Goal: Communication & Community: Answer question/provide support

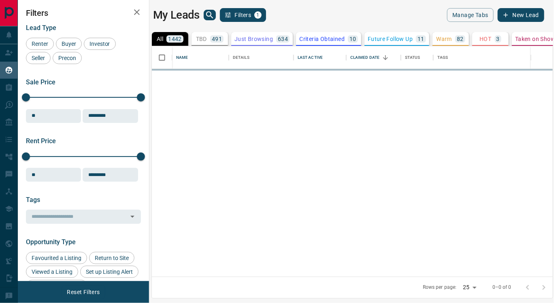
scroll to position [224, 394]
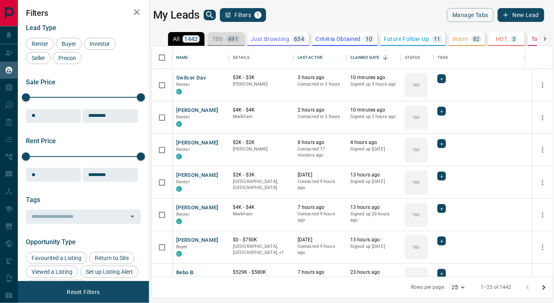
click at [220, 41] on p "TBD" at bounding box center [217, 39] width 11 height 6
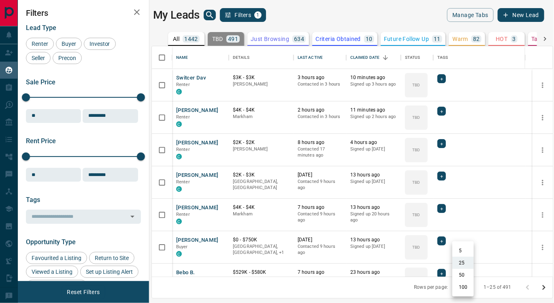
click at [469, 286] on body "Lead Transfers Claim Leads My Leads Tasks Opportunities Deals Campaigns Automat…" at bounding box center [277, 146] width 554 height 293
click at [461, 287] on li "100" at bounding box center [463, 287] width 21 height 12
type input "***"
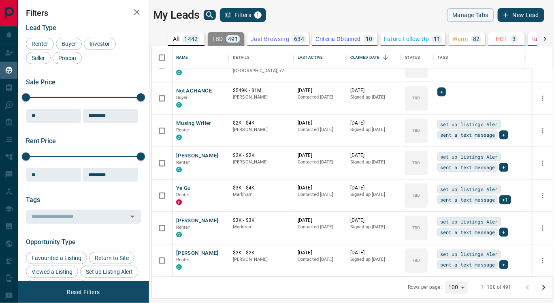
scroll to position [2938, 0]
click at [308, 157] on p "[DATE]" at bounding box center [320, 155] width 45 height 7
click at [198, 152] on button "[PERSON_NAME]" at bounding box center [197, 156] width 43 height 8
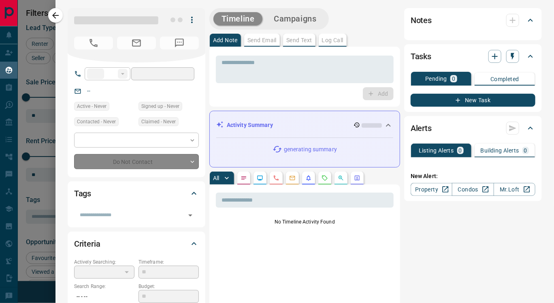
type input "**"
type input "**********"
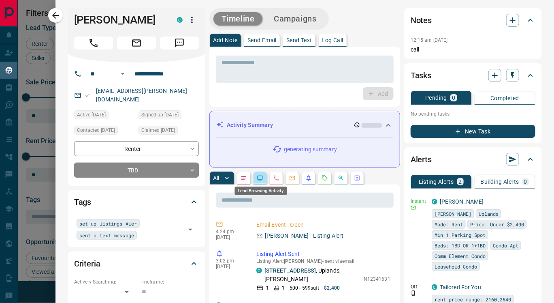
click at [259, 177] on icon "Lead Browsing Activity" at bounding box center [260, 178] width 6 height 6
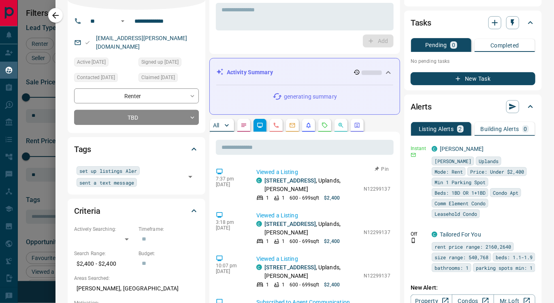
scroll to position [58, 0]
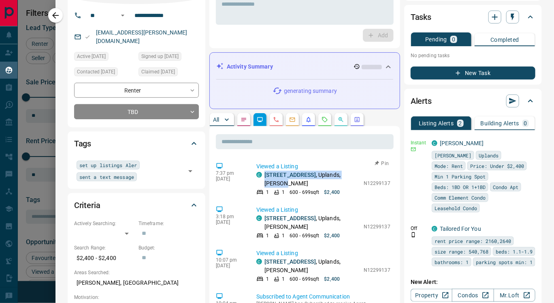
drag, startPoint x: 327, startPoint y: 155, endPoint x: 319, endPoint y: 183, distance: 29.5
click at [339, 120] on icon "Opportunities" at bounding box center [341, 119] width 6 height 6
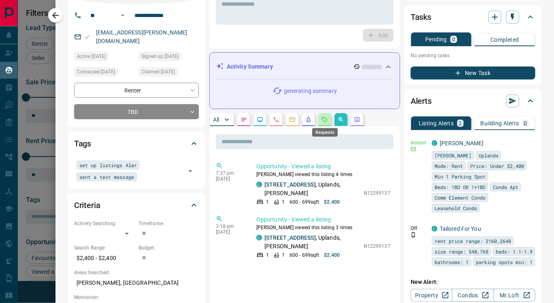
click at [322, 117] on icon "Requests" at bounding box center [325, 119] width 6 height 6
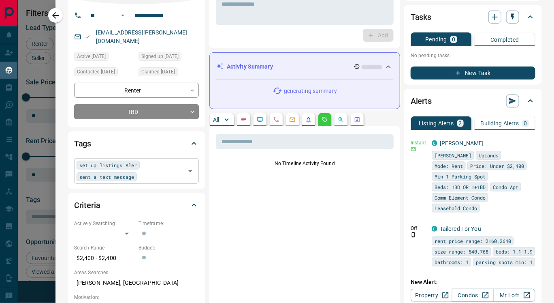
click at [140, 167] on div "set up listings Aler sent a text message ​" at bounding box center [136, 170] width 125 height 25
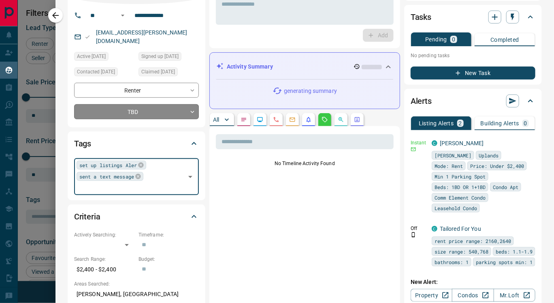
click at [137, 102] on body "Lead Transfers Claim Leads My Leads Tasks Opportunities Deals Campaigns Automat…" at bounding box center [277, 146] width 554 height 293
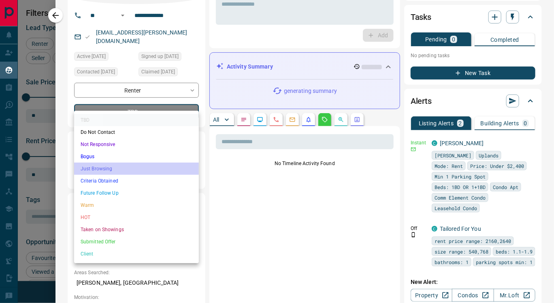
click at [122, 165] on li "Just Browsing" at bounding box center [136, 169] width 125 height 12
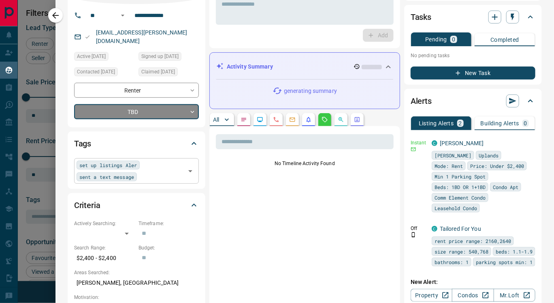
type input "*"
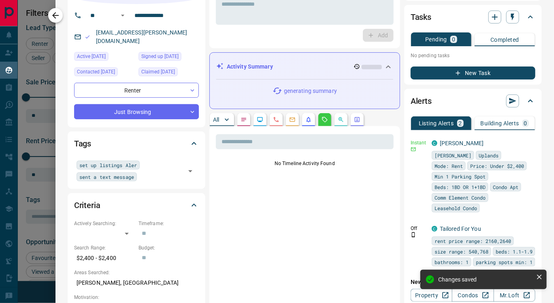
click at [51, 17] on icon "button" at bounding box center [56, 16] width 10 height 10
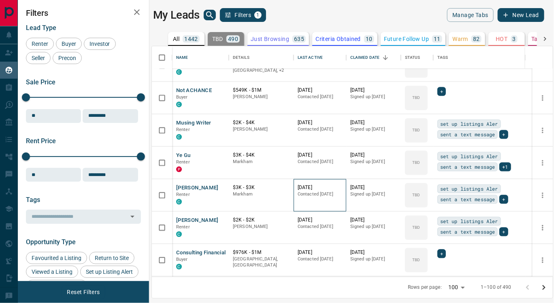
click at [310, 187] on p "[DATE]" at bounding box center [320, 187] width 45 height 7
click at [185, 187] on button "[PERSON_NAME]" at bounding box center [197, 188] width 43 height 8
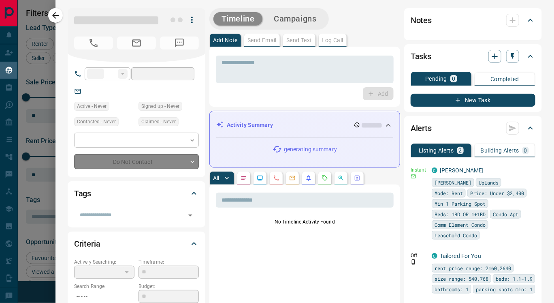
type input "**"
type input "**********"
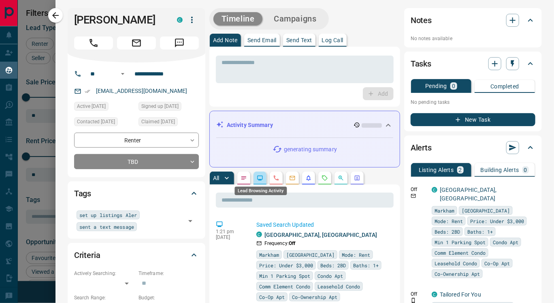
click at [261, 180] on icon "Lead Browsing Activity" at bounding box center [260, 178] width 6 height 6
click at [147, 160] on body "Lead Transfers Claim Leads My Leads Tasks Opportunities Deals Campaigns Automat…" at bounding box center [277, 146] width 554 height 293
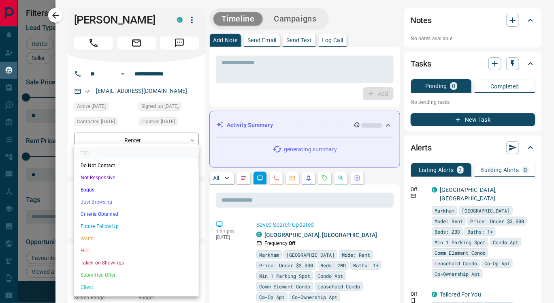
click at [133, 200] on li "Just Browsing" at bounding box center [136, 202] width 125 height 12
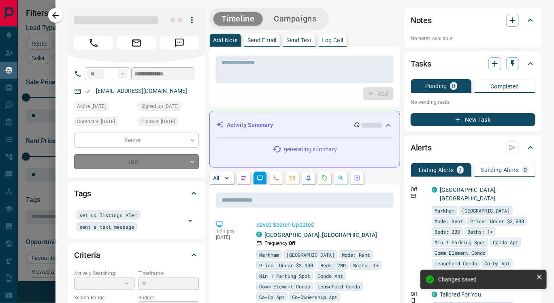
type input "*"
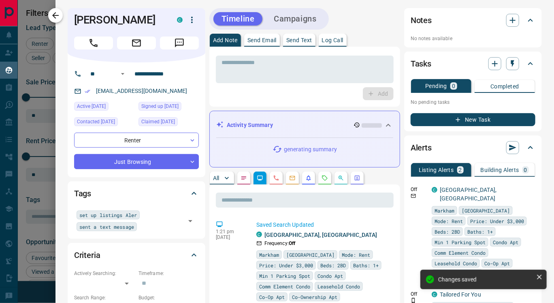
click at [53, 17] on icon "button" at bounding box center [56, 16] width 10 height 10
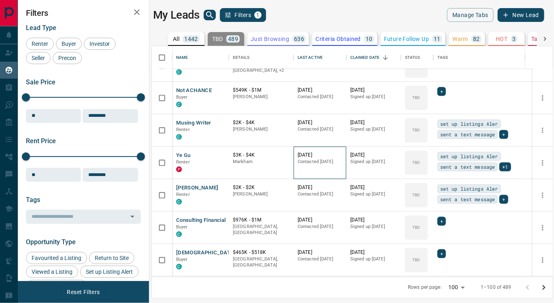
click at [302, 156] on p "[DATE]" at bounding box center [320, 155] width 45 height 7
click at [186, 153] on button "Ye Gu" at bounding box center [183, 156] width 15 height 8
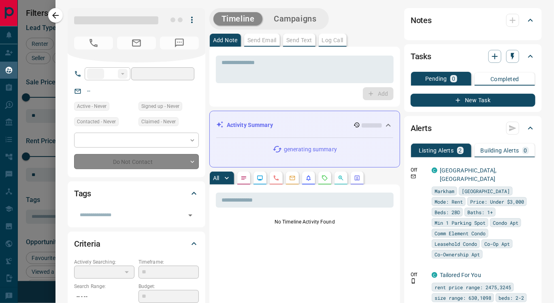
type input "**"
type input "**********"
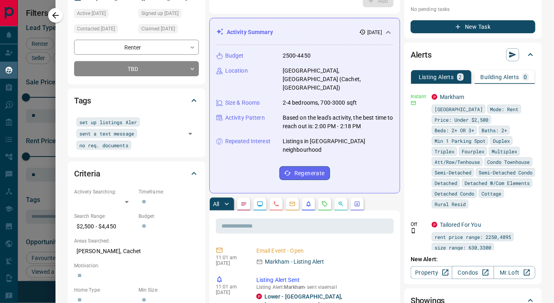
scroll to position [98, 0]
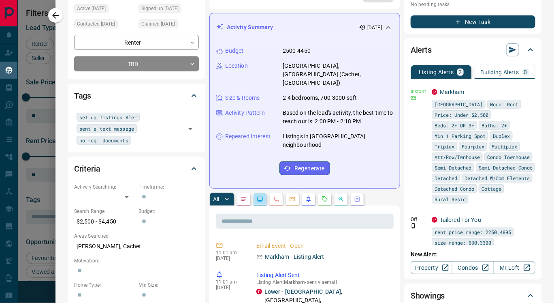
click at [259, 193] on button "button" at bounding box center [260, 199] width 13 height 13
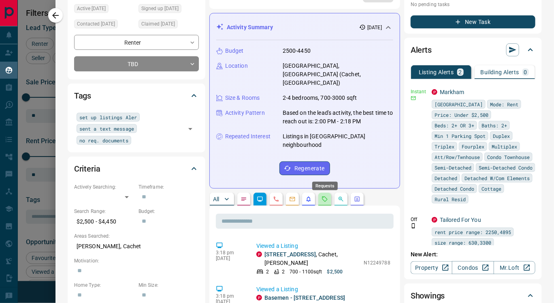
click at [325, 196] on icon "Requests" at bounding box center [324, 198] width 5 height 5
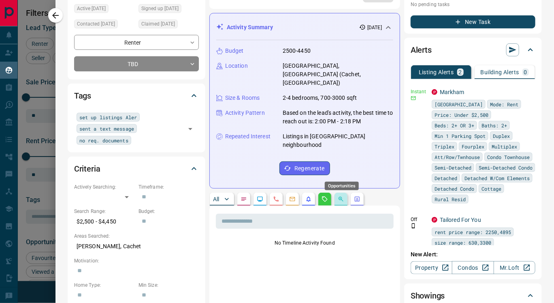
click at [340, 196] on icon "Opportunities" at bounding box center [341, 199] width 6 height 6
click at [262, 196] on icon "Lead Browsing Activity" at bounding box center [260, 199] width 6 height 6
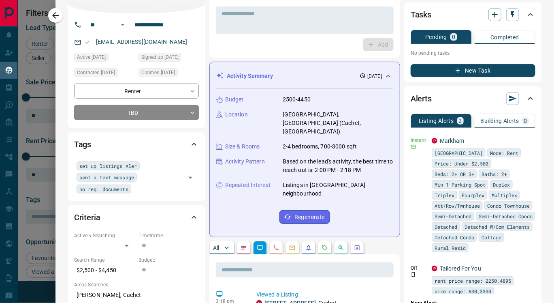
scroll to position [49, 0]
click at [150, 115] on body "Lead Transfers Claim Leads My Leads Tasks Opportunities Deals Campaigns Automat…" at bounding box center [277, 146] width 554 height 293
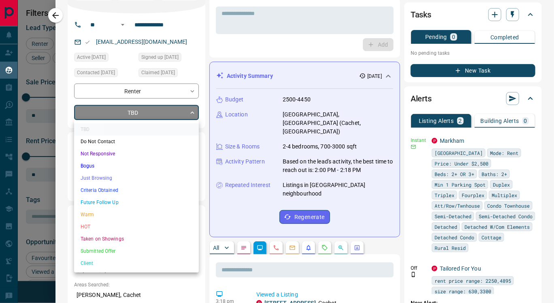
click at [125, 179] on li "Just Browsing" at bounding box center [136, 178] width 125 height 12
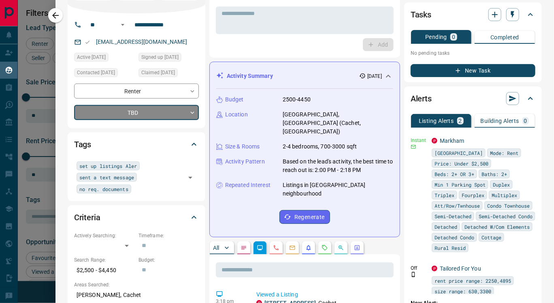
type input "*"
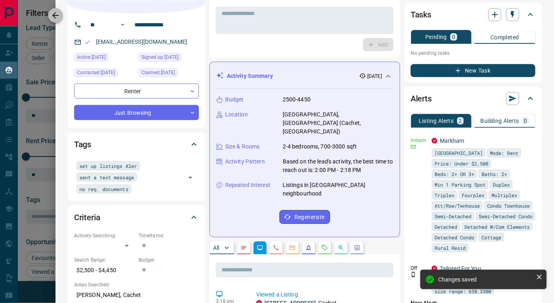
click at [51, 17] on icon "button" at bounding box center [56, 16] width 10 height 10
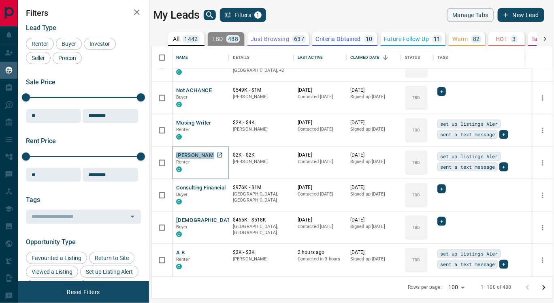
click at [195, 152] on button "[PERSON_NAME]" at bounding box center [197, 156] width 43 height 8
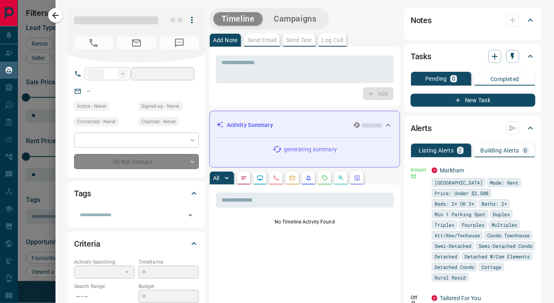
type input "**"
type input "**********"
type input "**"
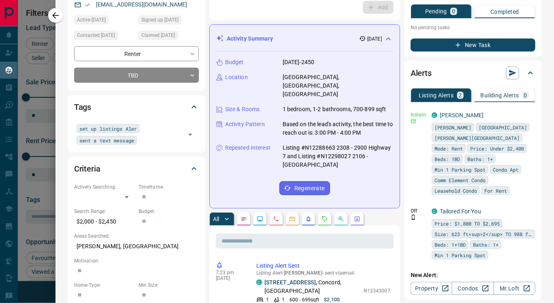
scroll to position [87, 0]
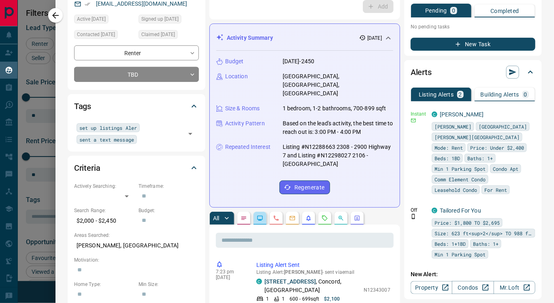
click at [261, 212] on button "button" at bounding box center [260, 218] width 13 height 13
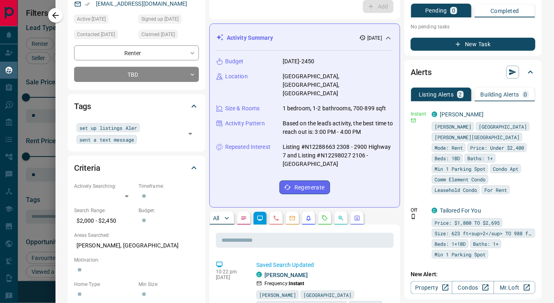
scroll to position [154, 0]
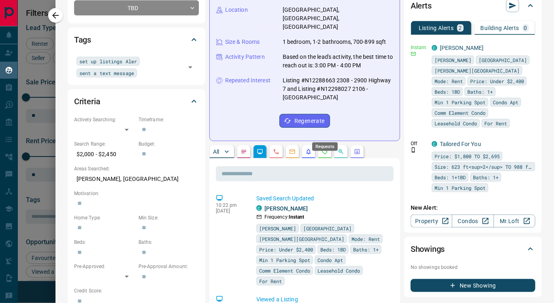
click at [323, 148] on icon "Requests" at bounding box center [325, 151] width 6 height 6
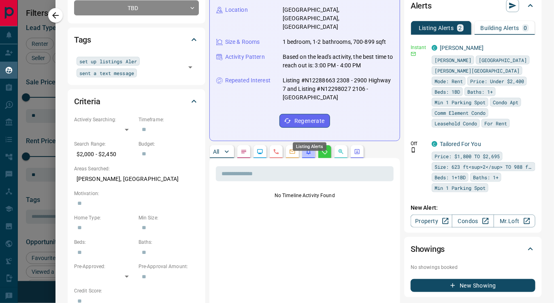
click at [309, 149] on icon "Listing Alerts" at bounding box center [309, 151] width 4 height 5
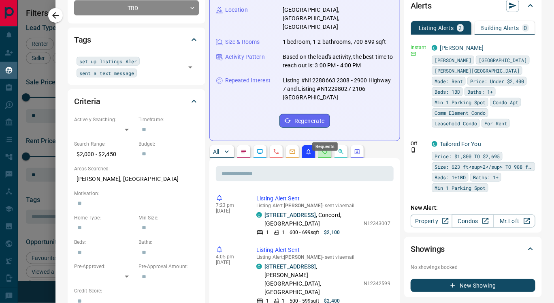
click at [323, 149] on icon "Requests" at bounding box center [324, 151] width 5 height 5
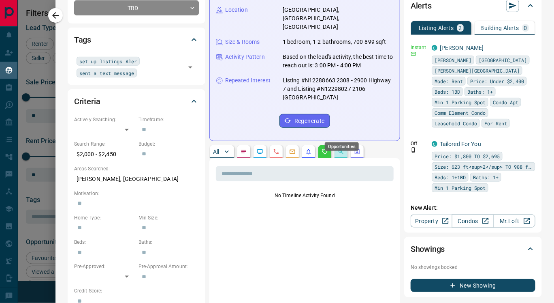
click at [338, 148] on icon "Opportunities" at bounding box center [341, 151] width 6 height 6
click at [309, 149] on icon "Listing Alerts" at bounding box center [309, 151] width 4 height 5
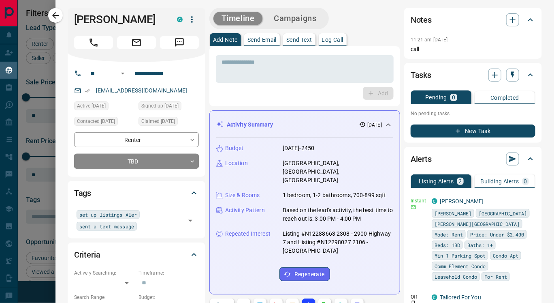
scroll to position [0, 0]
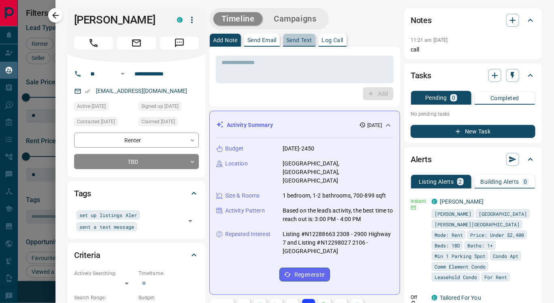
click at [295, 40] on p "Send Text" at bounding box center [300, 40] width 26 height 6
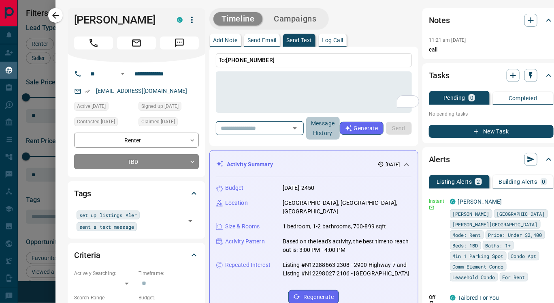
click at [331, 128] on button "Message History" at bounding box center [323, 128] width 34 height 23
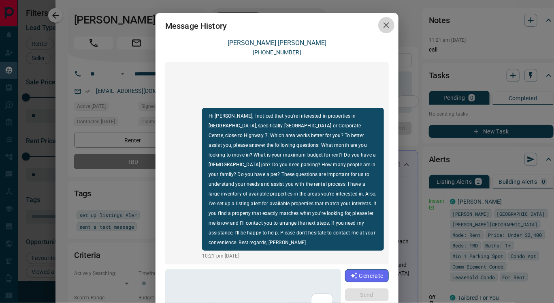
click at [382, 24] on icon "button" at bounding box center [387, 25] width 10 height 10
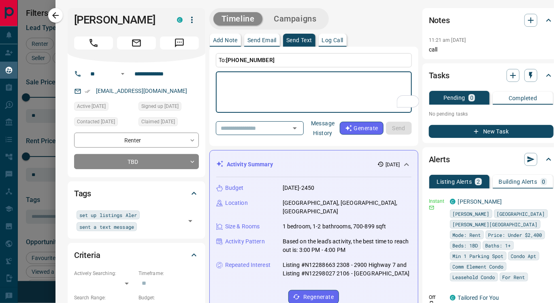
click at [227, 77] on textarea "To enrich screen reader interactions, please activate Accessibility in Grammarl…" at bounding box center [314, 92] width 185 height 34
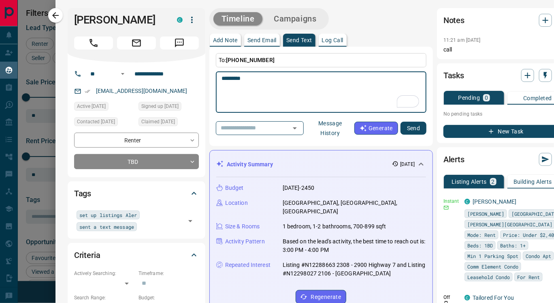
paste textarea "**********"
click at [225, 96] on textarea "**********" at bounding box center [321, 92] width 199 height 34
click at [336, 92] on textarea "**********" at bounding box center [321, 92] width 199 height 34
paste textarea "**********"
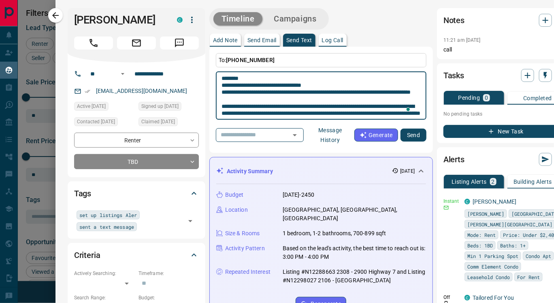
scroll to position [56, 0]
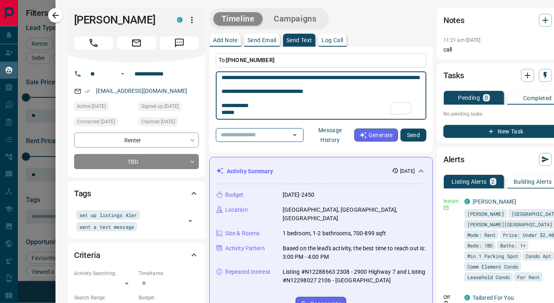
type textarea "**********"
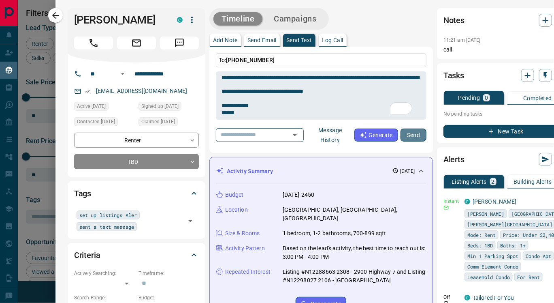
click at [415, 135] on button "Send" at bounding box center [414, 134] width 26 height 13
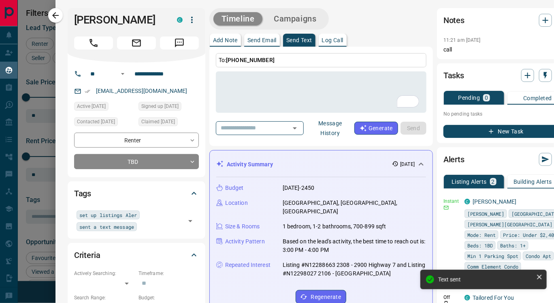
scroll to position [0, 0]
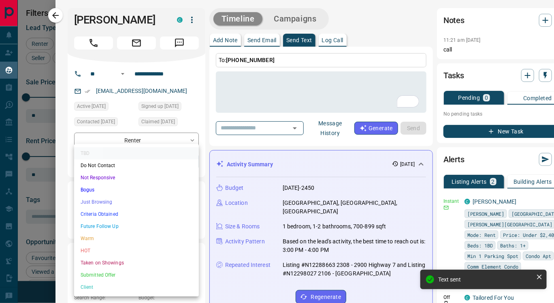
click at [152, 160] on body "Lead Transfers Claim Leads My Leads Tasks Opportunities Deals Campaigns Automat…" at bounding box center [277, 146] width 554 height 293
click at [128, 201] on li "Just Browsing" at bounding box center [136, 202] width 125 height 12
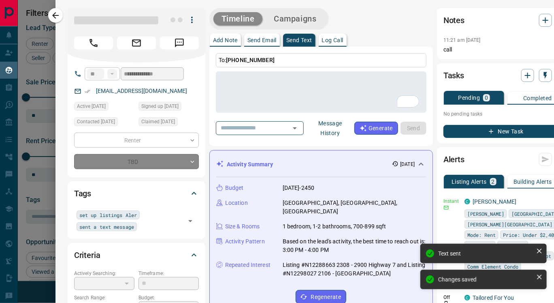
type input "*"
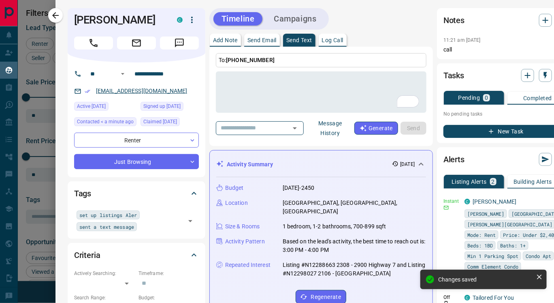
click at [51, 17] on icon "button" at bounding box center [56, 16] width 10 height 10
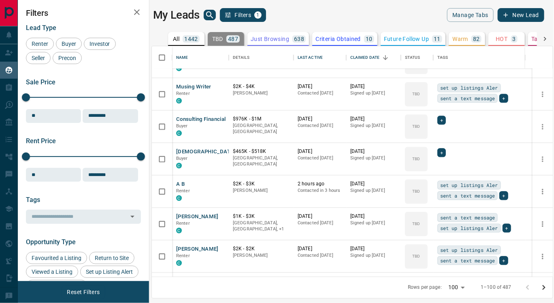
scroll to position [3034, 0]
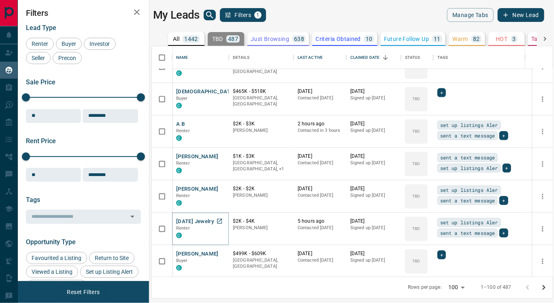
click at [191, 219] on button "[DATE] Jewelry" at bounding box center [195, 222] width 38 height 8
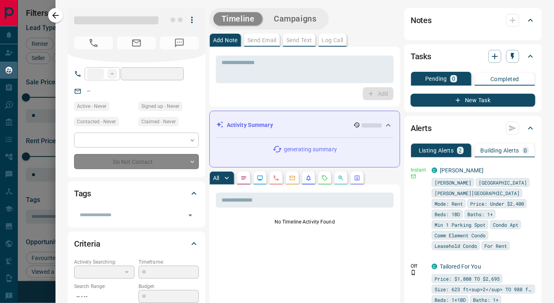
type input "**"
type input "**********"
type input "**"
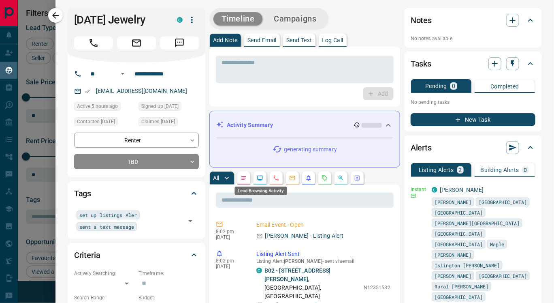
click at [262, 180] on icon "Lead Browsing Activity" at bounding box center [259, 177] width 5 height 5
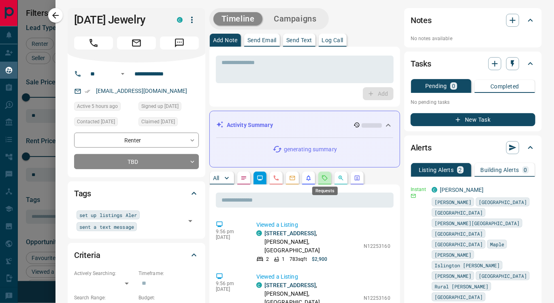
click at [323, 176] on icon "Requests" at bounding box center [325, 178] width 6 height 6
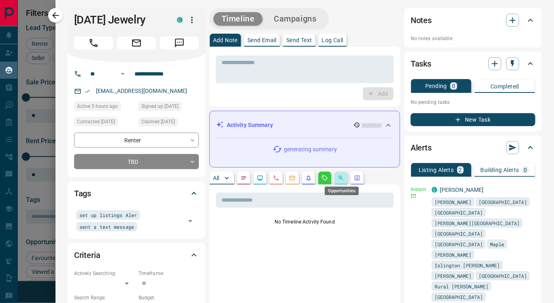
click at [340, 180] on icon "Opportunities" at bounding box center [341, 178] width 6 height 6
click at [261, 182] on button "button" at bounding box center [260, 177] width 13 height 13
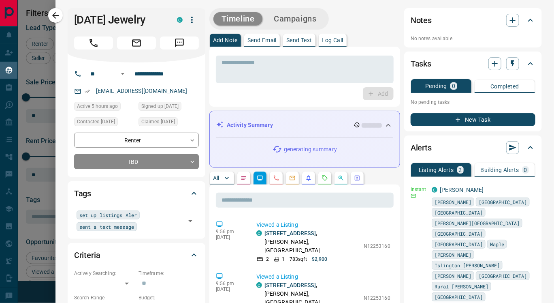
click at [298, 37] on p "Send Text" at bounding box center [300, 40] width 26 height 6
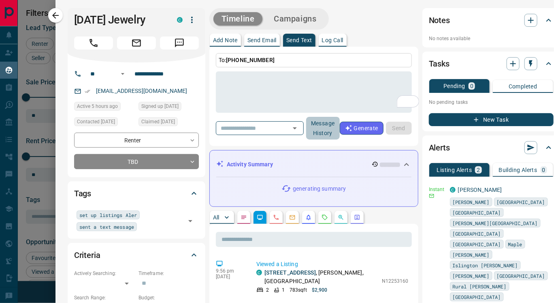
click at [333, 128] on button "Message History" at bounding box center [323, 128] width 34 height 23
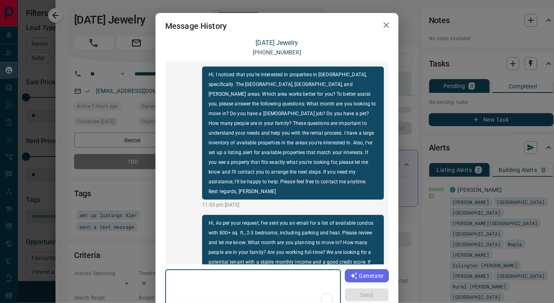
scroll to position [291, 0]
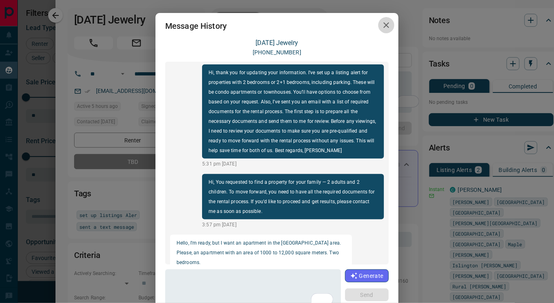
click at [382, 26] on icon "button" at bounding box center [387, 25] width 10 height 10
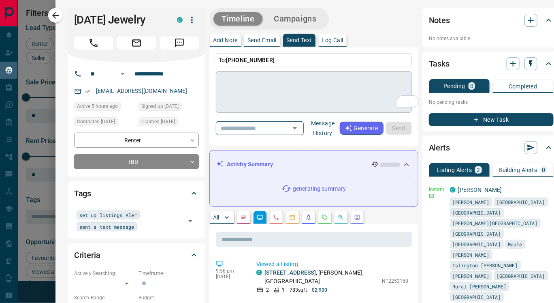
click at [231, 84] on textarea "To enrich screen reader interactions, please activate Accessibility in Grammarl…" at bounding box center [314, 92] width 185 height 34
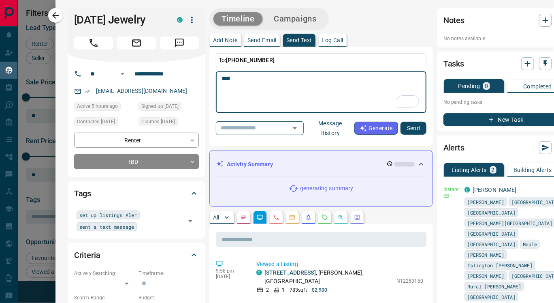
paste textarea "**********"
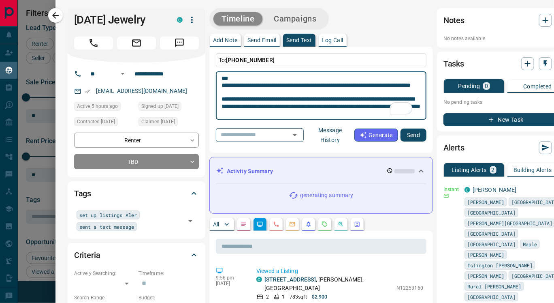
scroll to position [0, 0]
type textarea "**********"
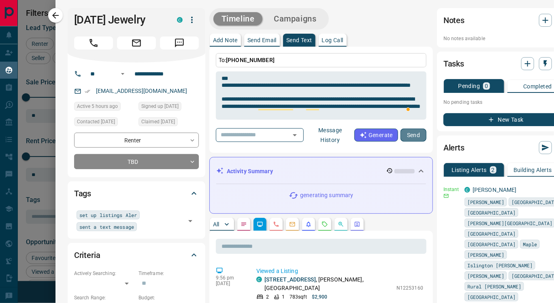
click at [412, 135] on button "Send" at bounding box center [414, 134] width 26 height 13
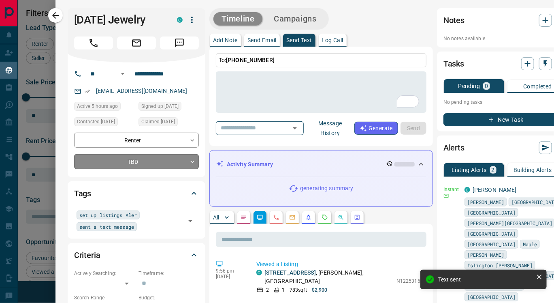
click at [148, 160] on body "Lead Transfers Claim Leads My Leads Tasks Opportunities Deals Campaigns Automat…" at bounding box center [277, 146] width 554 height 293
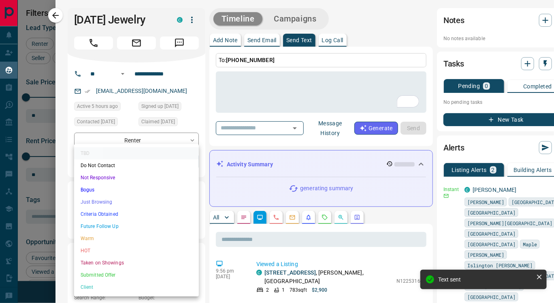
click at [128, 198] on li "Just Browsing" at bounding box center [136, 202] width 125 height 12
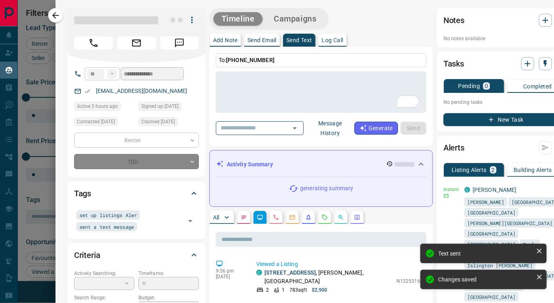
type input "*"
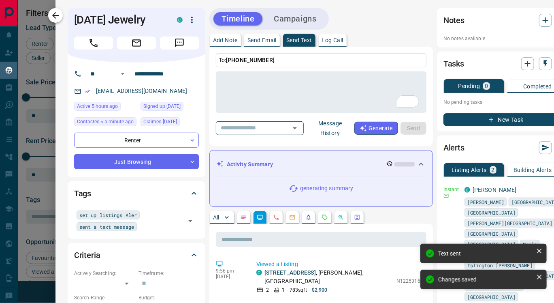
click at [57, 17] on icon "button" at bounding box center [56, 16] width 10 height 10
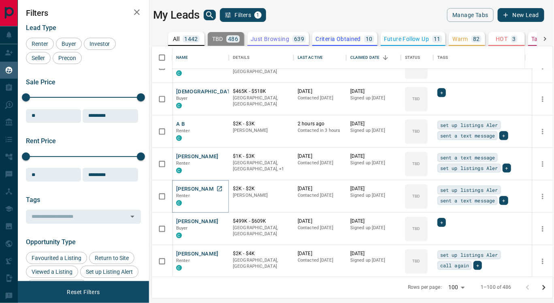
click at [195, 189] on button "[PERSON_NAME]" at bounding box center [197, 189] width 43 height 8
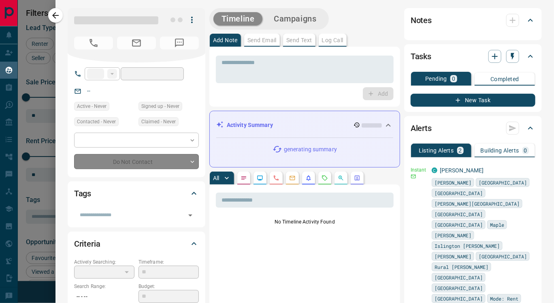
type input "**"
type input "**********"
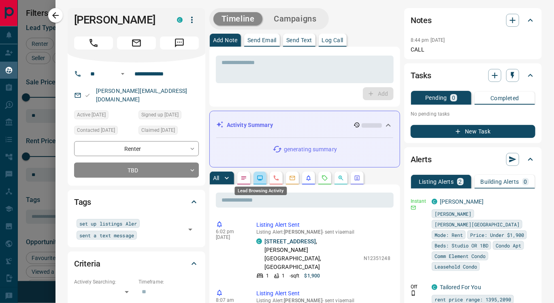
click at [259, 178] on icon "Lead Browsing Activity" at bounding box center [260, 178] width 6 height 6
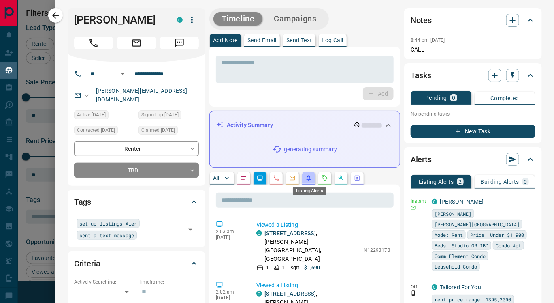
click at [309, 180] on icon "Listing Alerts" at bounding box center [309, 178] width 6 height 6
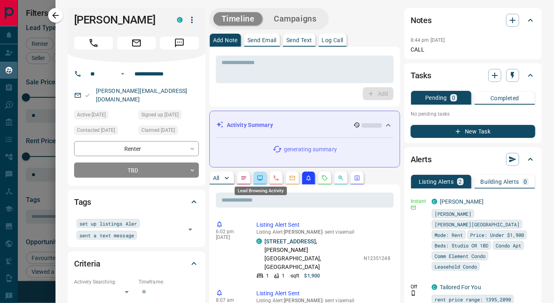
click at [260, 178] on icon "Lead Browsing Activity" at bounding box center [260, 178] width 6 height 6
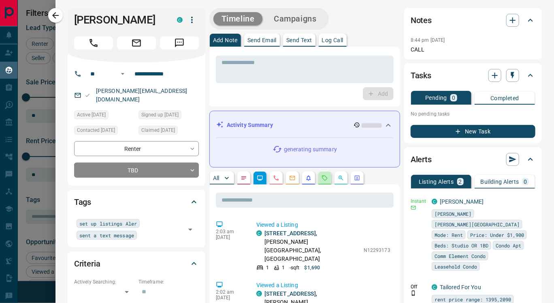
click at [321, 182] on button "button" at bounding box center [325, 177] width 13 height 13
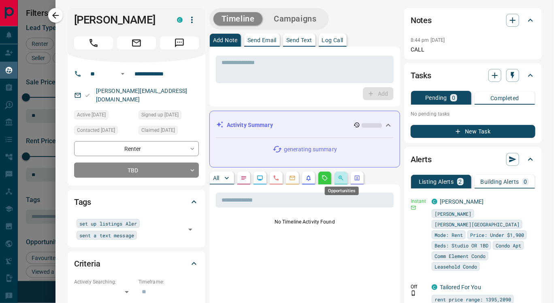
click at [340, 179] on icon "Opportunities" at bounding box center [341, 178] width 6 height 6
click at [259, 178] on icon "Lead Browsing Activity" at bounding box center [260, 178] width 6 height 6
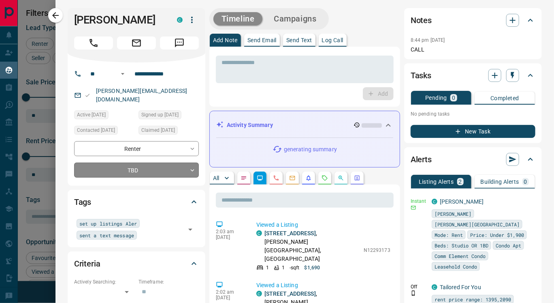
click at [174, 160] on body "Lead Transfers Claim Leads My Leads Tasks Opportunities Deals Campaigns Automat…" at bounding box center [277, 146] width 554 height 293
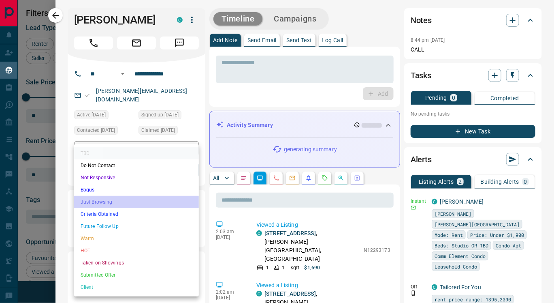
click at [119, 200] on li "Just Browsing" at bounding box center [136, 202] width 125 height 12
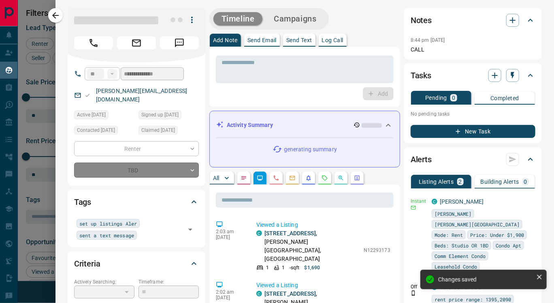
type input "*"
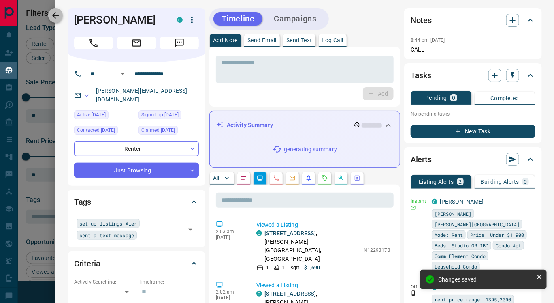
click at [56, 18] on icon "button" at bounding box center [56, 16] width 10 height 10
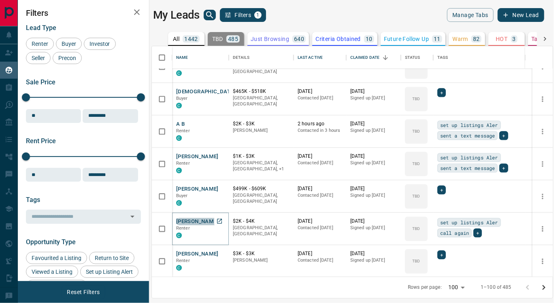
click at [194, 221] on button "[PERSON_NAME]" at bounding box center [197, 222] width 43 height 8
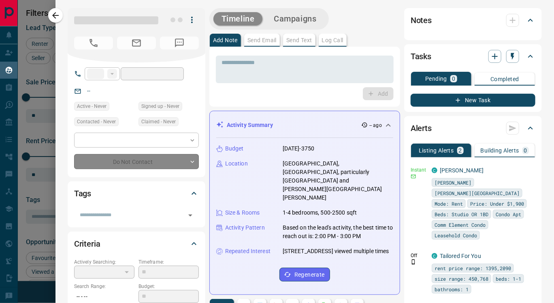
type input "**"
type input "**********"
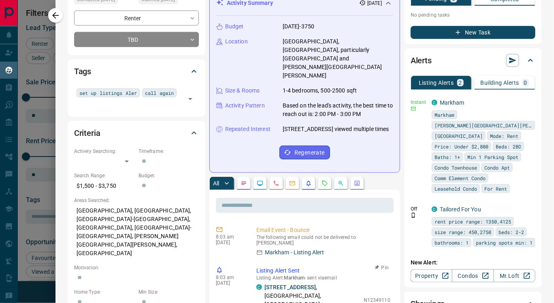
scroll to position [124, 0]
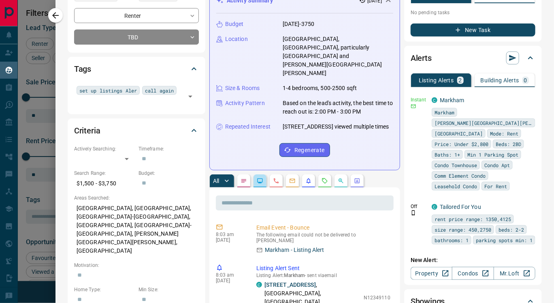
click at [257, 174] on button "button" at bounding box center [260, 180] width 13 height 13
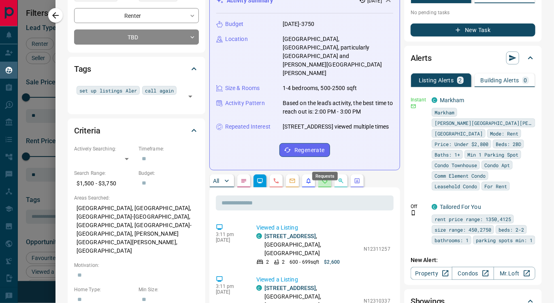
click at [322, 178] on icon "Requests" at bounding box center [325, 181] width 6 height 6
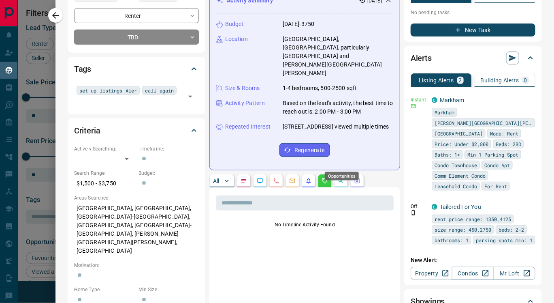
click at [341, 178] on icon "Opportunities" at bounding box center [341, 180] width 5 height 5
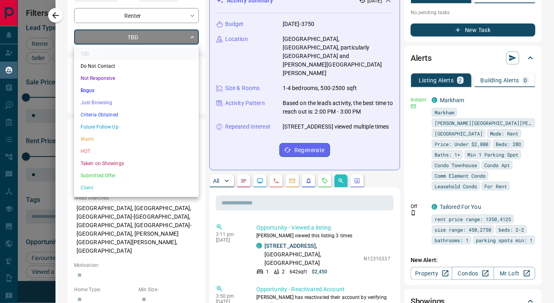
click at [149, 36] on body "Lead Transfers Claim Leads My Leads Tasks Opportunities Deals Campaigns Automat…" at bounding box center [277, 146] width 554 height 293
click at [129, 102] on li "Just Browsing" at bounding box center [136, 102] width 125 height 12
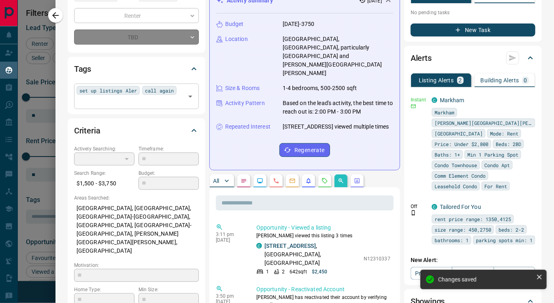
type input "*"
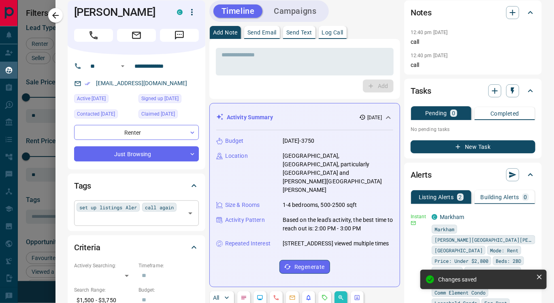
scroll to position [0, 0]
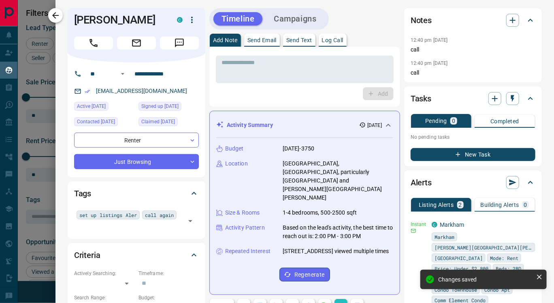
click at [51, 17] on icon "button" at bounding box center [56, 16] width 10 height 10
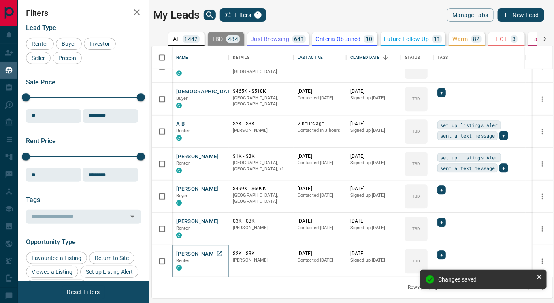
click at [188, 253] on button "[PERSON_NAME]" at bounding box center [197, 254] width 43 height 8
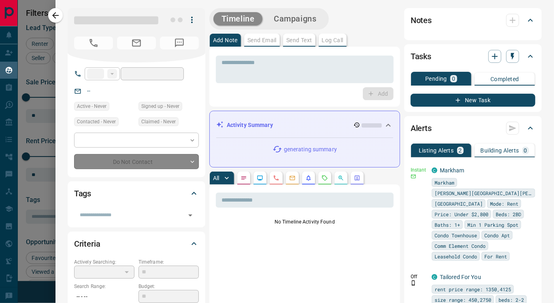
type input "**"
type input "**********"
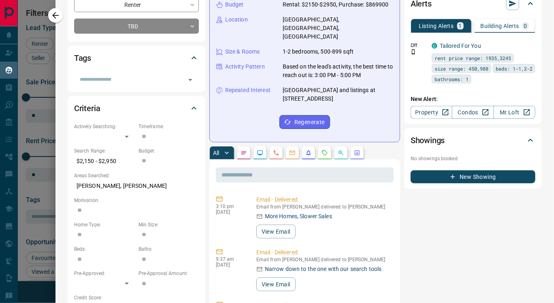
scroll to position [147, 0]
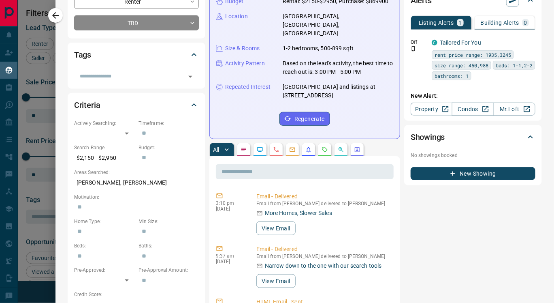
click at [260, 147] on icon "Lead Browsing Activity" at bounding box center [259, 149] width 5 height 5
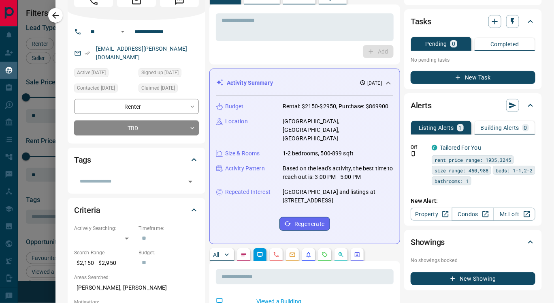
scroll to position [42, 0]
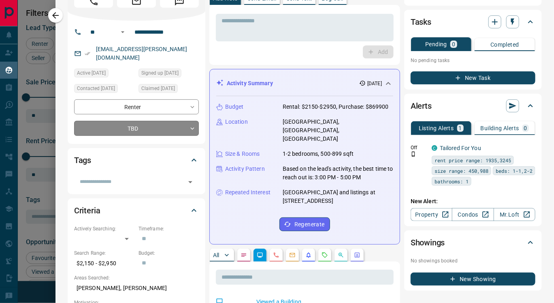
click at [151, 120] on body "Lead Transfers Claim Leads My Leads Tasks Opportunities Deals Campaigns Automat…" at bounding box center [277, 146] width 554 height 293
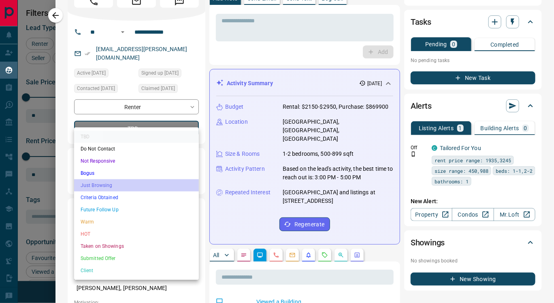
click at [125, 184] on li "Just Browsing" at bounding box center [136, 185] width 125 height 12
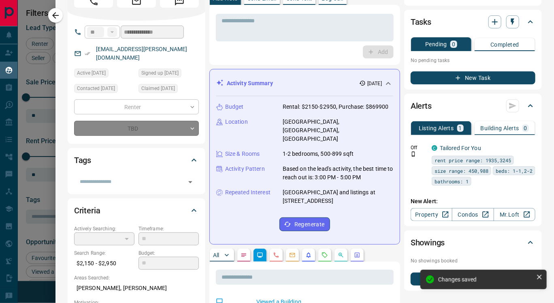
type input "*"
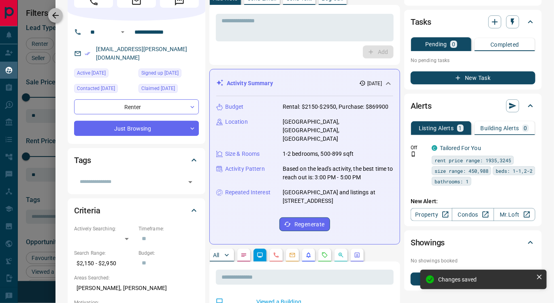
click at [57, 14] on icon "button" at bounding box center [56, 16] width 10 height 10
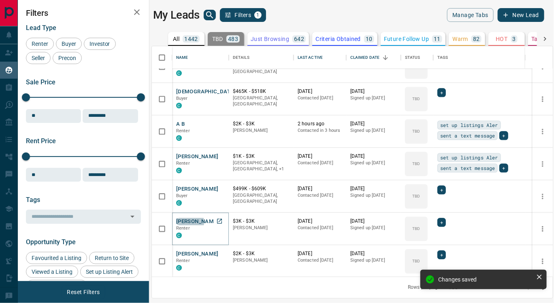
click at [186, 221] on button "[PERSON_NAME]" at bounding box center [197, 222] width 43 height 8
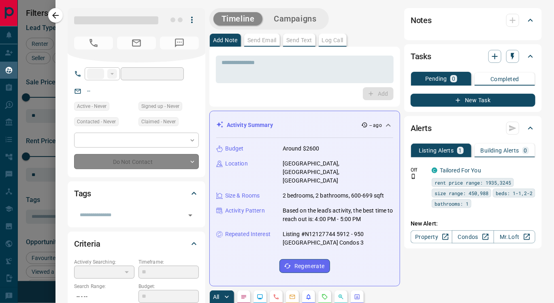
type input "**"
type input "**********"
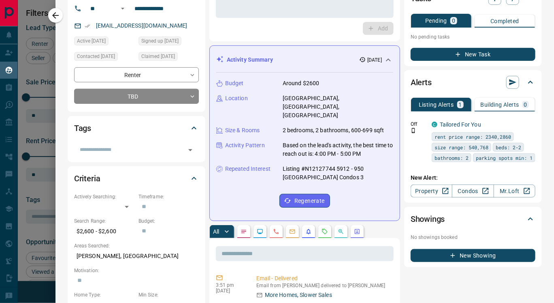
scroll to position [133, 0]
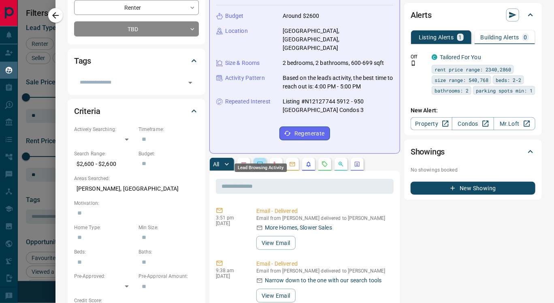
click at [259, 161] on icon "Lead Browsing Activity" at bounding box center [260, 164] width 6 height 6
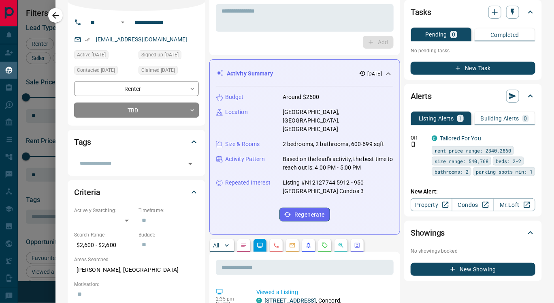
scroll to position [50, 0]
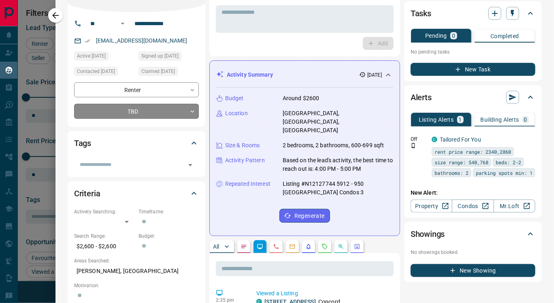
click at [150, 112] on body "Lead Transfers Claim Leads My Leads Tasks Opportunities Deals Campaigns Automat…" at bounding box center [277, 146] width 554 height 293
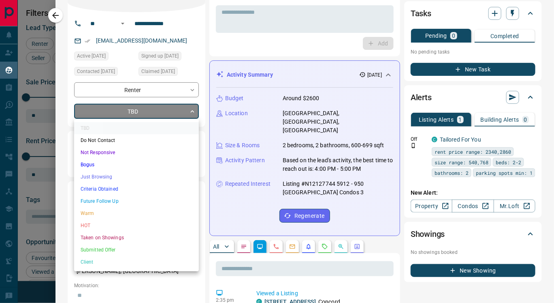
click at [134, 176] on li "Just Browsing" at bounding box center [136, 177] width 125 height 12
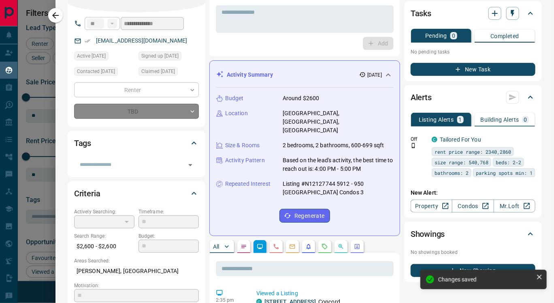
type input "*"
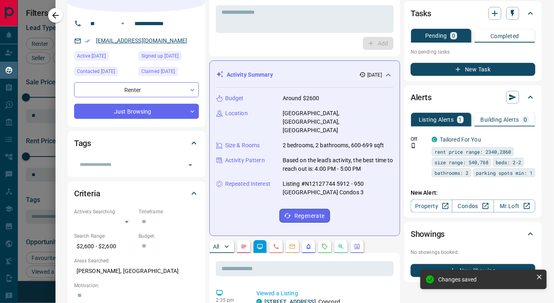
scroll to position [0, 0]
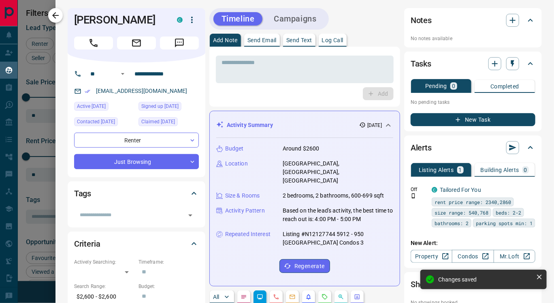
click at [51, 17] on icon "button" at bounding box center [56, 16] width 10 height 10
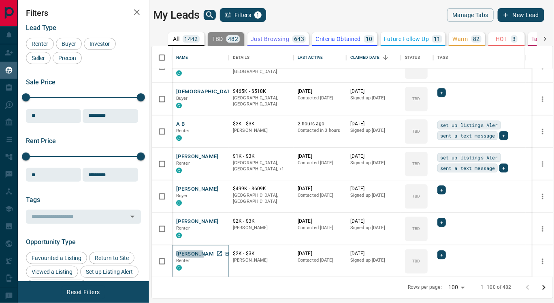
click at [188, 255] on button "[PERSON_NAME] [PERSON_NAME]" at bounding box center [219, 254] width 86 height 8
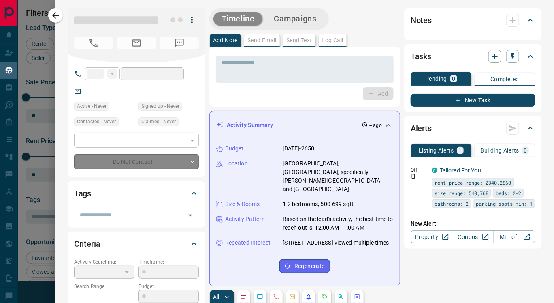
type input "**"
type input "**********"
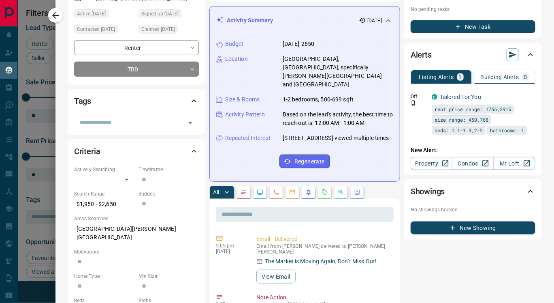
scroll to position [105, 0]
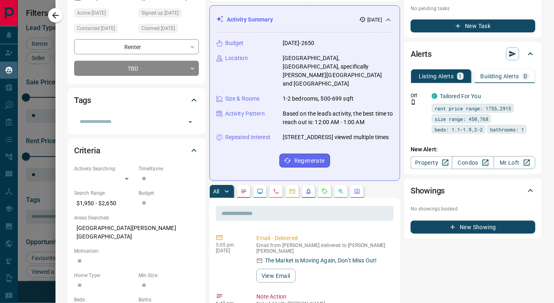
click at [258, 189] on icon "Lead Browsing Activity" at bounding box center [259, 191] width 5 height 5
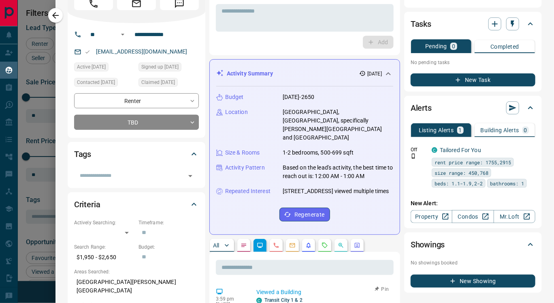
scroll to position [50, 0]
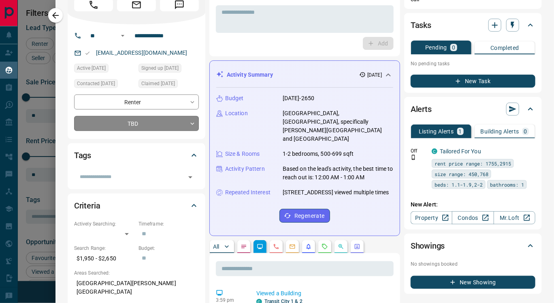
click at [142, 113] on body "Lead Transfers Claim Leads My Leads Tasks Opportunities Deals Campaigns Automat…" at bounding box center [277, 146] width 554 height 293
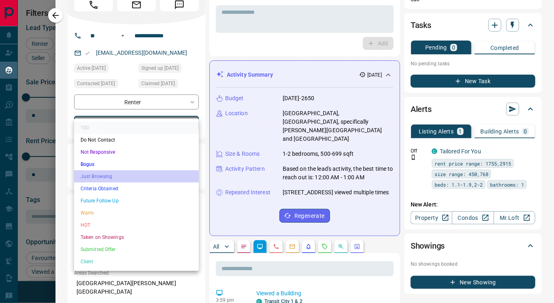
click at [123, 175] on li "Just Browsing" at bounding box center [136, 176] width 125 height 12
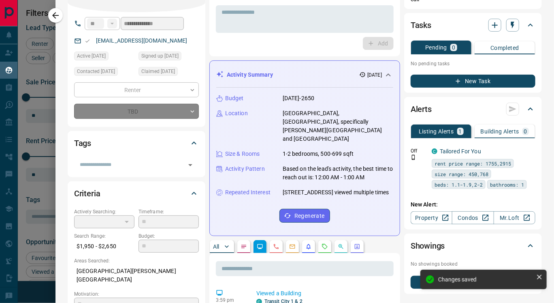
type input "*"
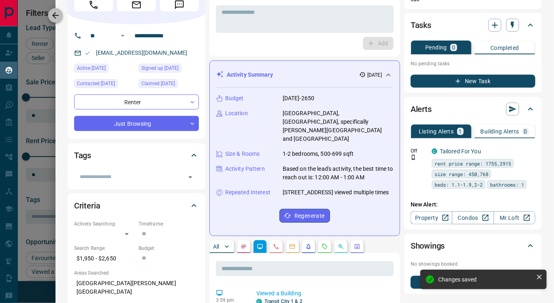
click at [53, 11] on icon "button" at bounding box center [56, 16] width 10 height 10
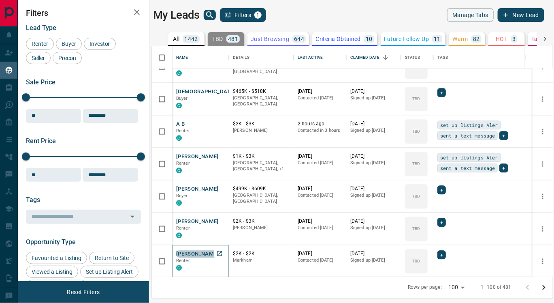
click at [194, 251] on button "[PERSON_NAME]" at bounding box center [197, 254] width 43 height 8
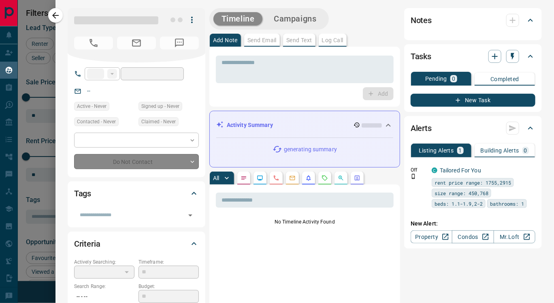
type input "**"
type input "**********"
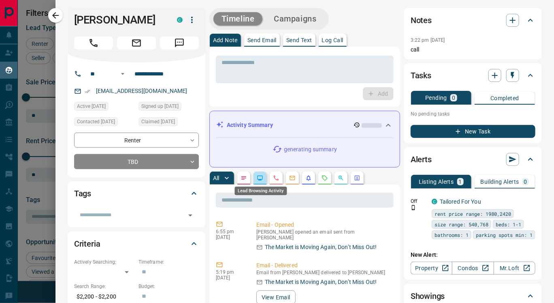
click at [259, 177] on icon "Lead Browsing Activity" at bounding box center [260, 178] width 6 height 6
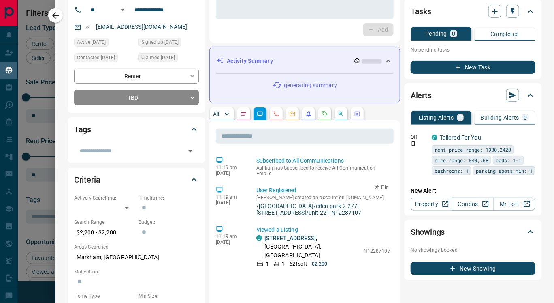
scroll to position [68, 0]
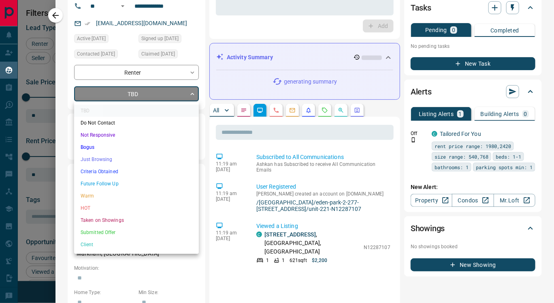
click at [146, 96] on body "Lead Transfers Claim Leads My Leads Tasks Opportunities Deals Campaigns Automat…" at bounding box center [277, 146] width 554 height 293
click at [129, 154] on li "Just Browsing" at bounding box center [136, 159] width 125 height 12
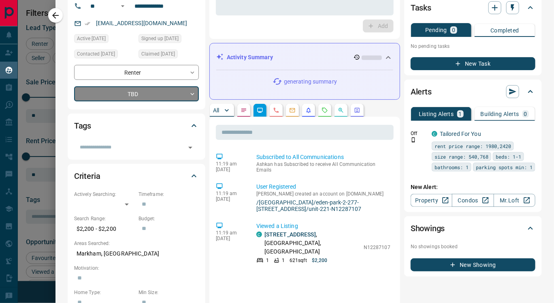
type input "*"
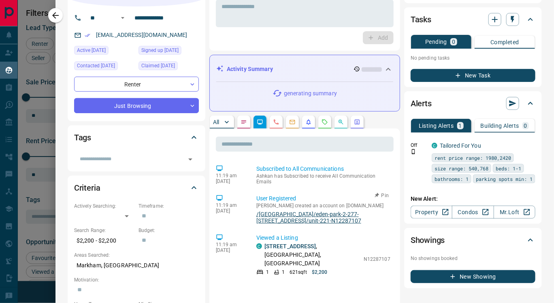
scroll to position [60, 0]
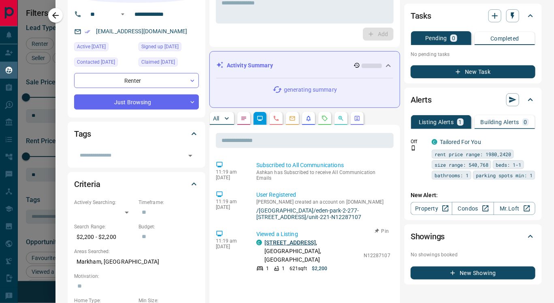
click at [294, 242] on link "[STREET_ADDRESS]" at bounding box center [290, 242] width 51 height 6
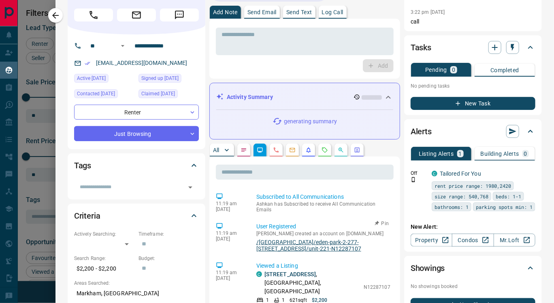
scroll to position [19, 0]
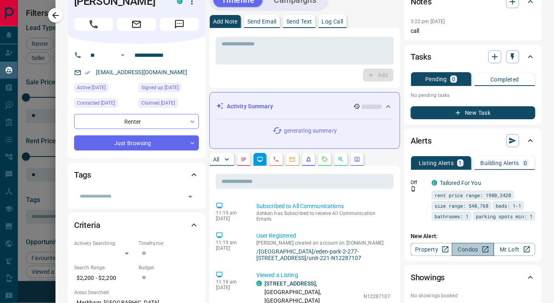
click at [460, 248] on link "Condos" at bounding box center [473, 249] width 42 height 13
drag, startPoint x: 95, startPoint y: 68, endPoint x: 188, endPoint y: 66, distance: 92.4
click at [188, 66] on div "[EMAIL_ADDRESS][DOMAIN_NAME]" at bounding box center [136, 72] width 125 height 13
copy link "[EMAIL_ADDRESS][DOMAIN_NAME]"
